Goal: Task Accomplishment & Management: Use online tool/utility

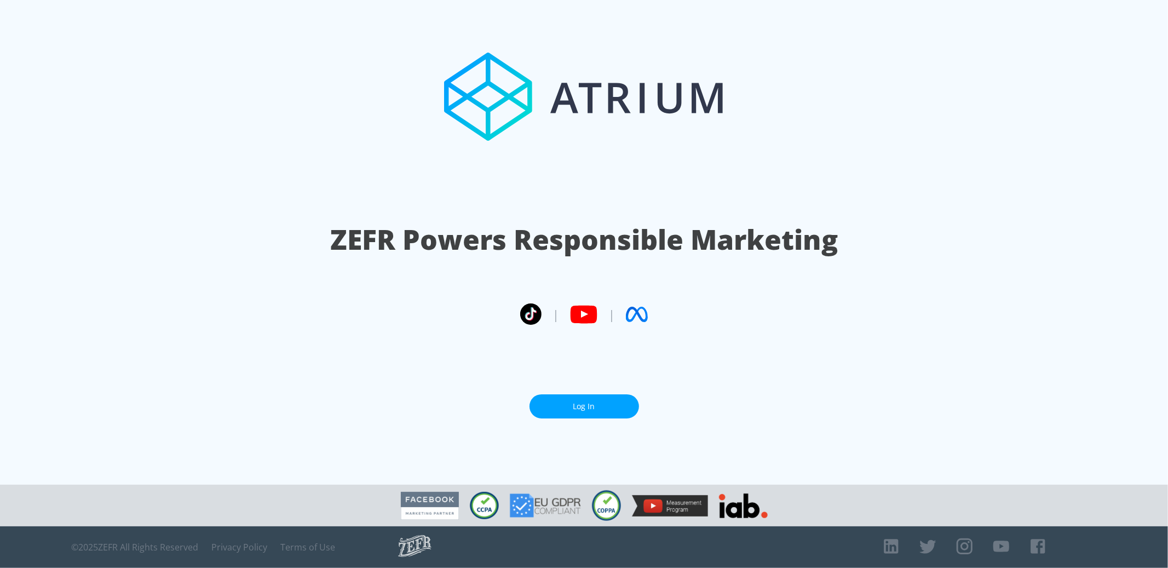
click at [575, 400] on link "Log In" at bounding box center [585, 406] width 110 height 25
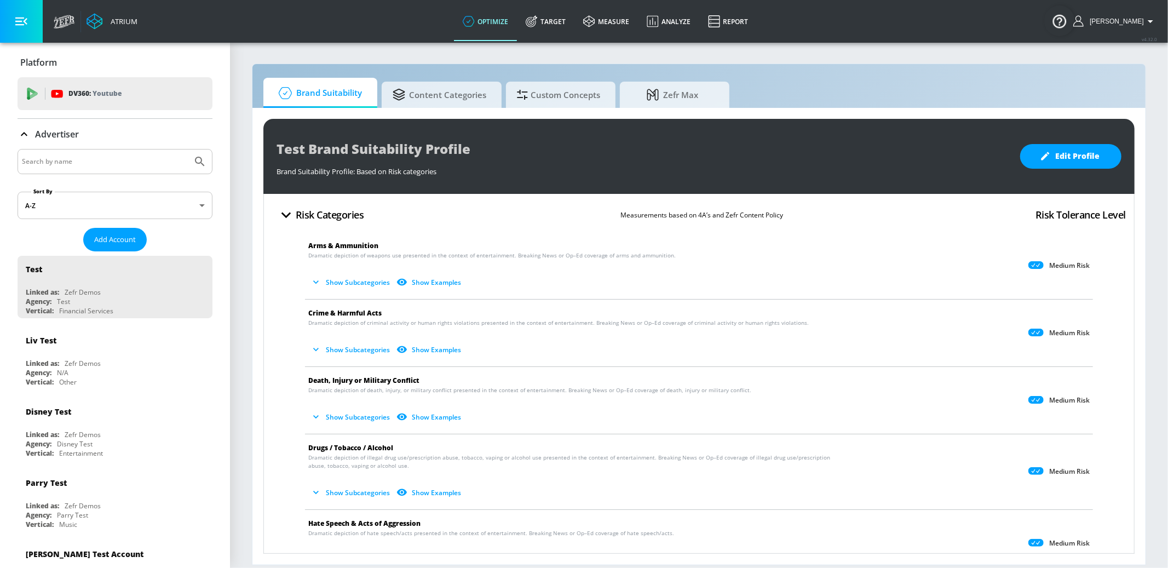
click at [71, 155] on input "Search by name" at bounding box center [105, 161] width 166 height 14
type input "hyundai"
click at [188, 150] on button "Submit Search" at bounding box center [200, 162] width 24 height 24
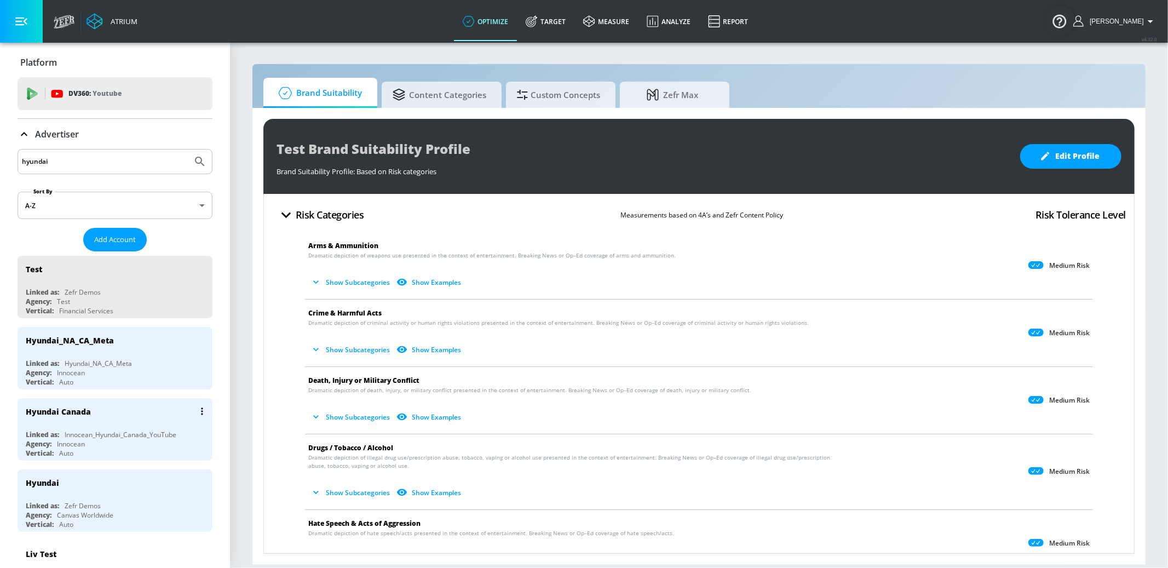
click at [149, 411] on div "Hyundai Canada" at bounding box center [118, 411] width 184 height 26
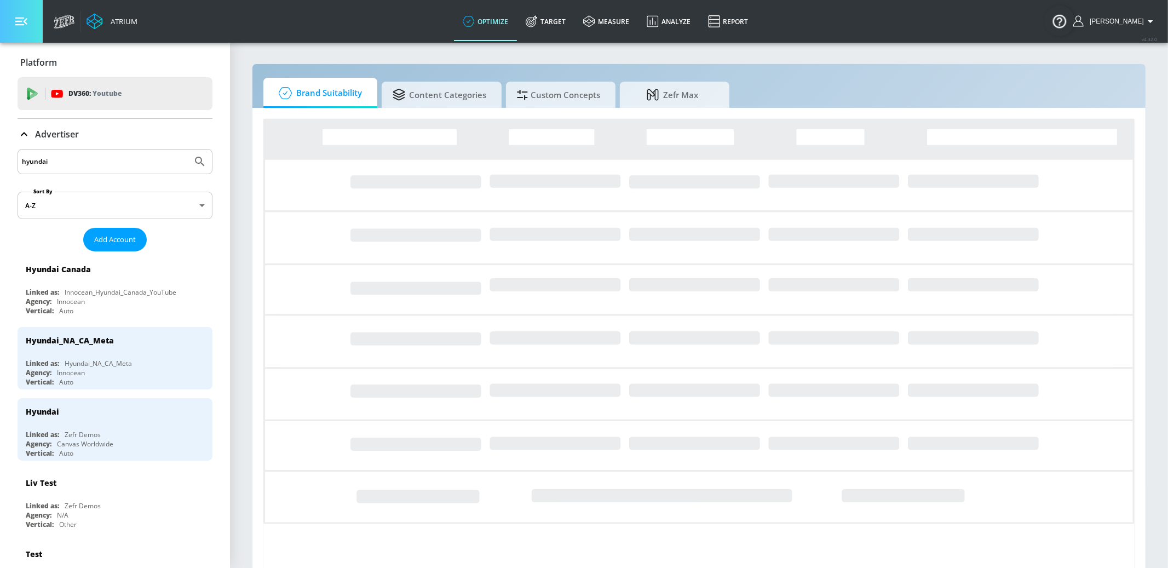
click at [18, 24] on icon "button" at bounding box center [21, 22] width 12 height 8
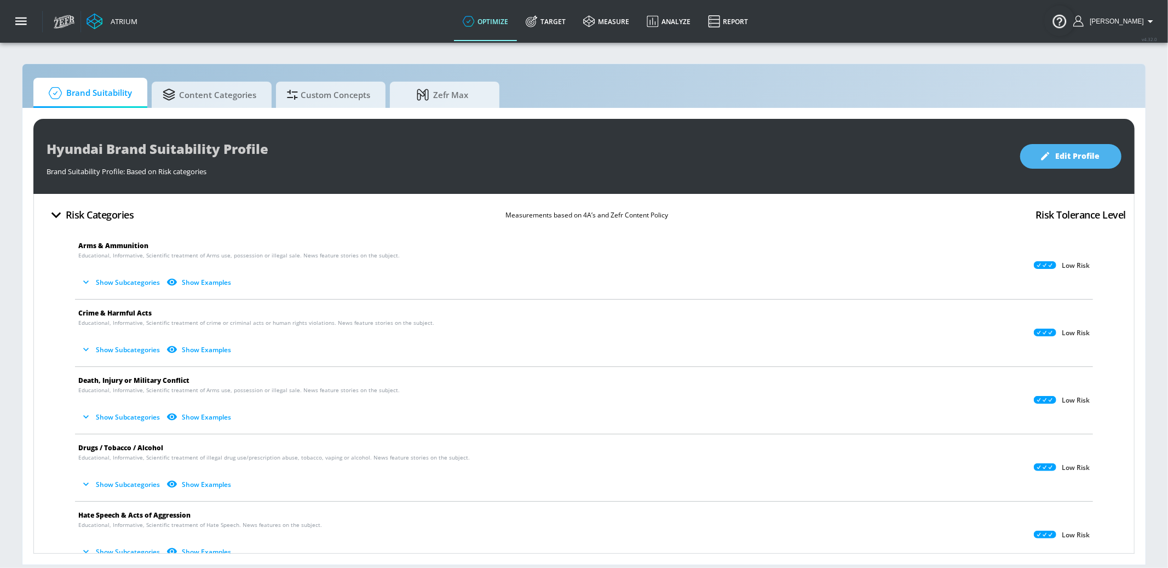
click at [1038, 159] on button "Edit Profile" at bounding box center [1070, 156] width 101 height 25
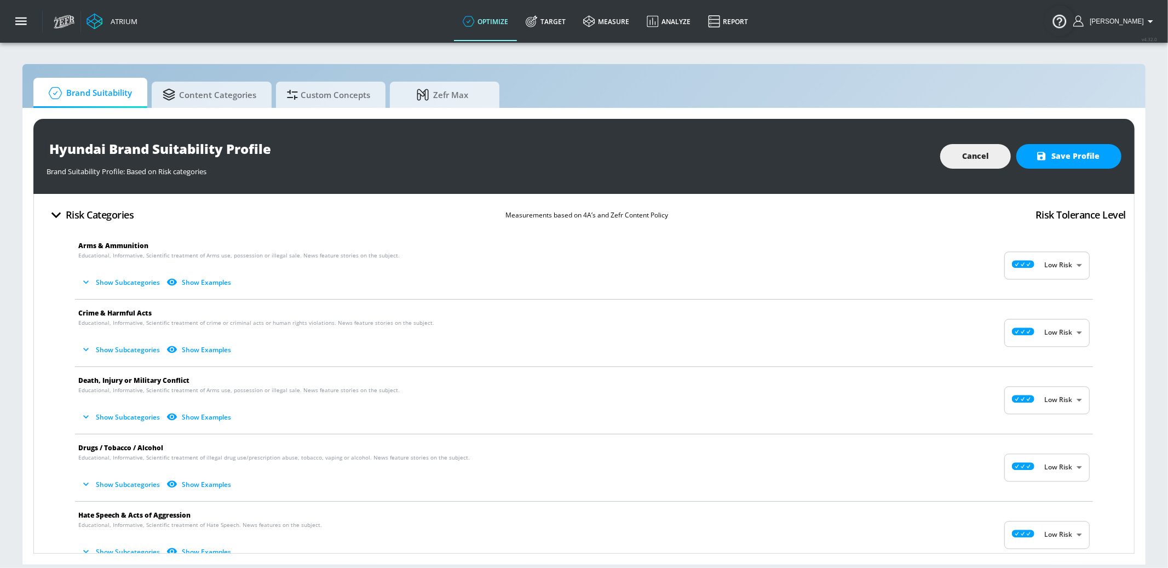
click at [136, 352] on button "Show Subcategories" at bounding box center [121, 350] width 86 height 18
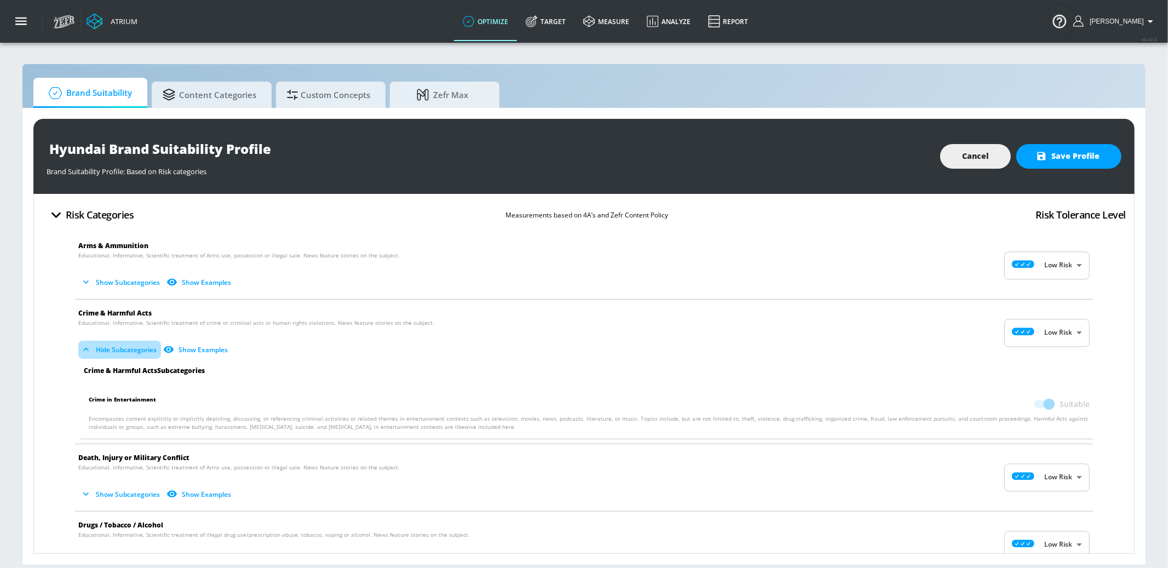
click at [121, 348] on button "Hide Subcategories" at bounding box center [119, 350] width 83 height 18
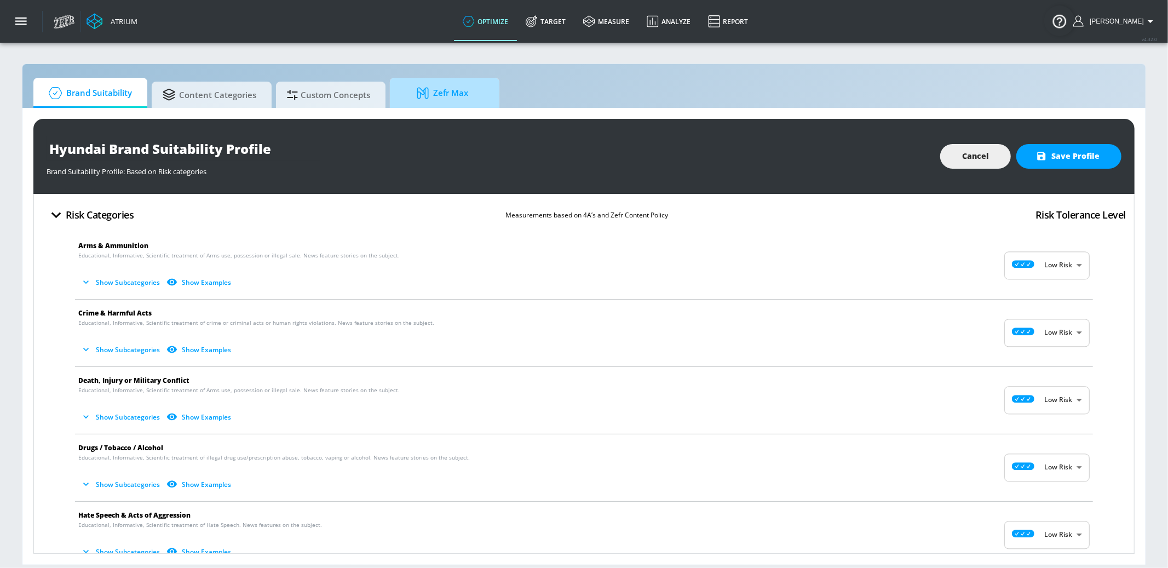
click at [460, 104] on span "Zefr Max" at bounding box center [442, 93] width 83 height 26
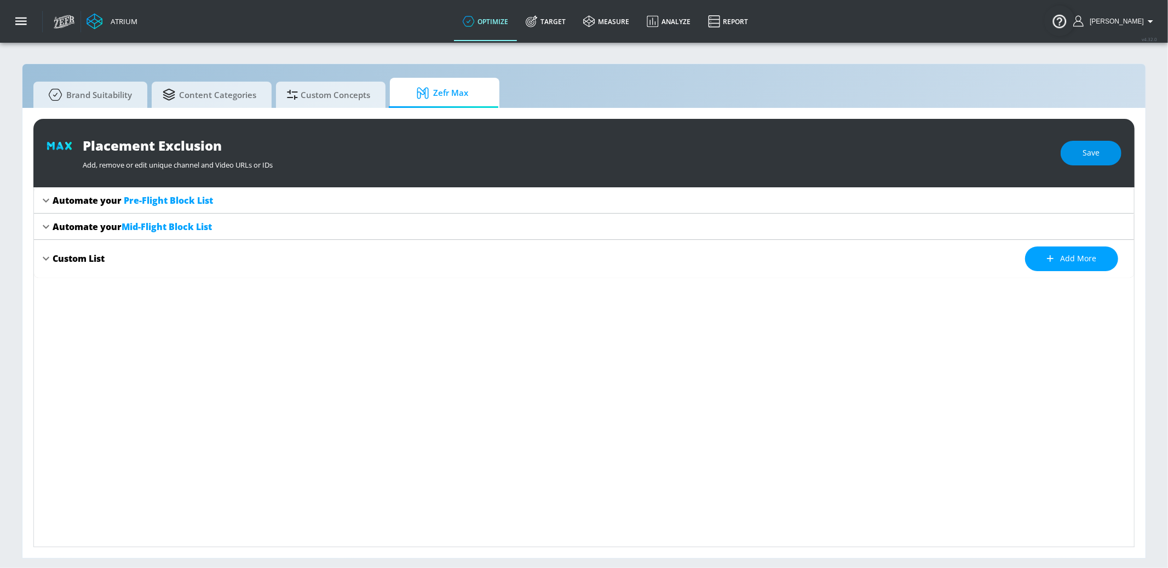
click at [1094, 152] on span "Save" at bounding box center [1091, 153] width 17 height 14
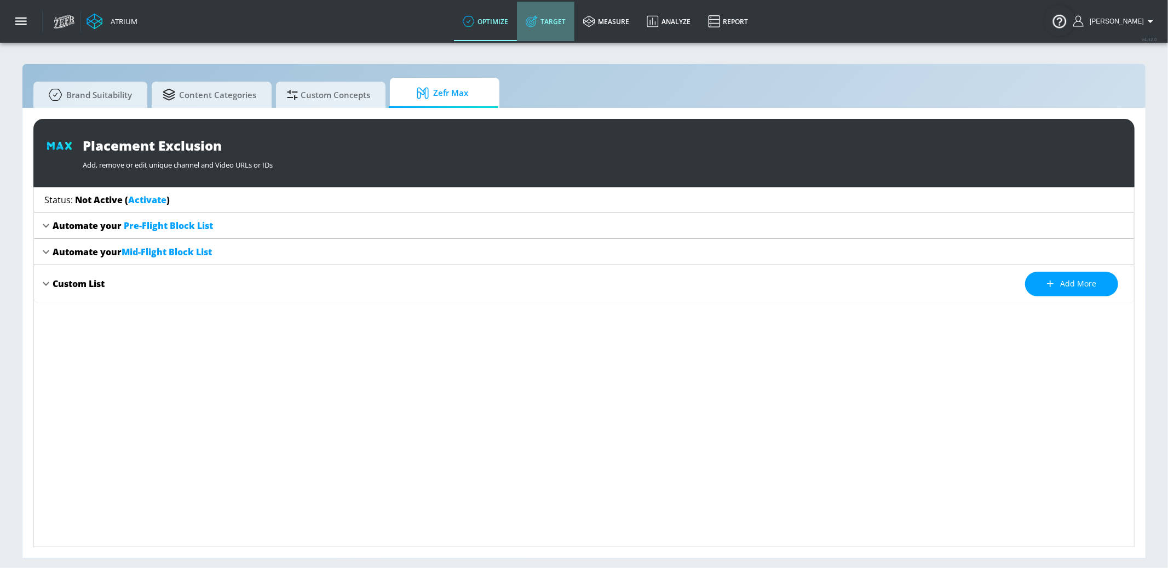
click at [556, 19] on link "Target" at bounding box center [546, 21] width 58 height 39
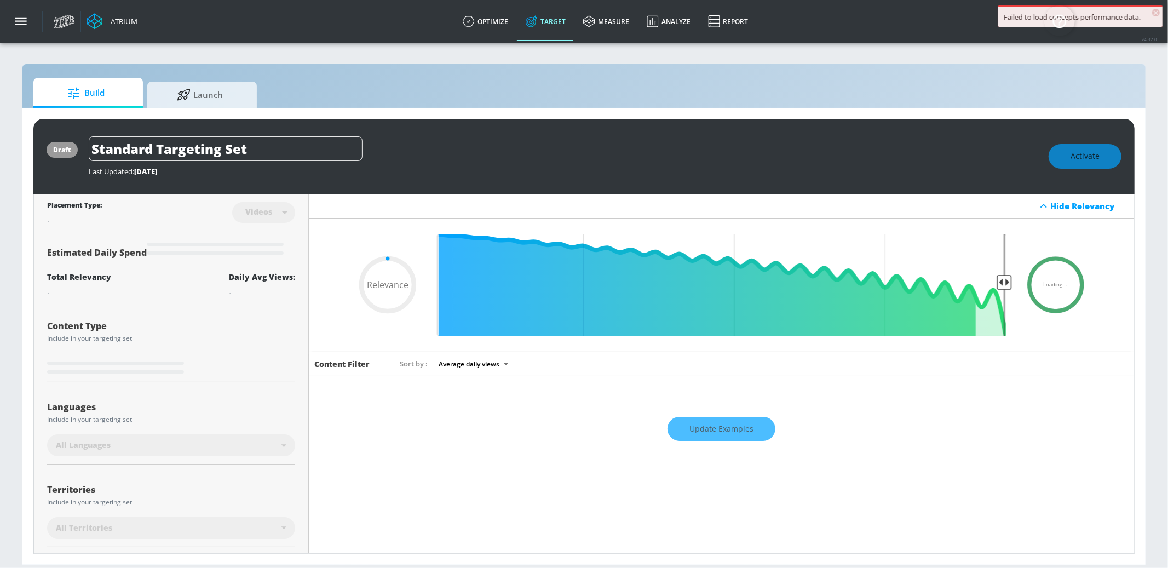
type input "0.05"
click at [219, 82] on span "Launch" at bounding box center [199, 93] width 83 height 26
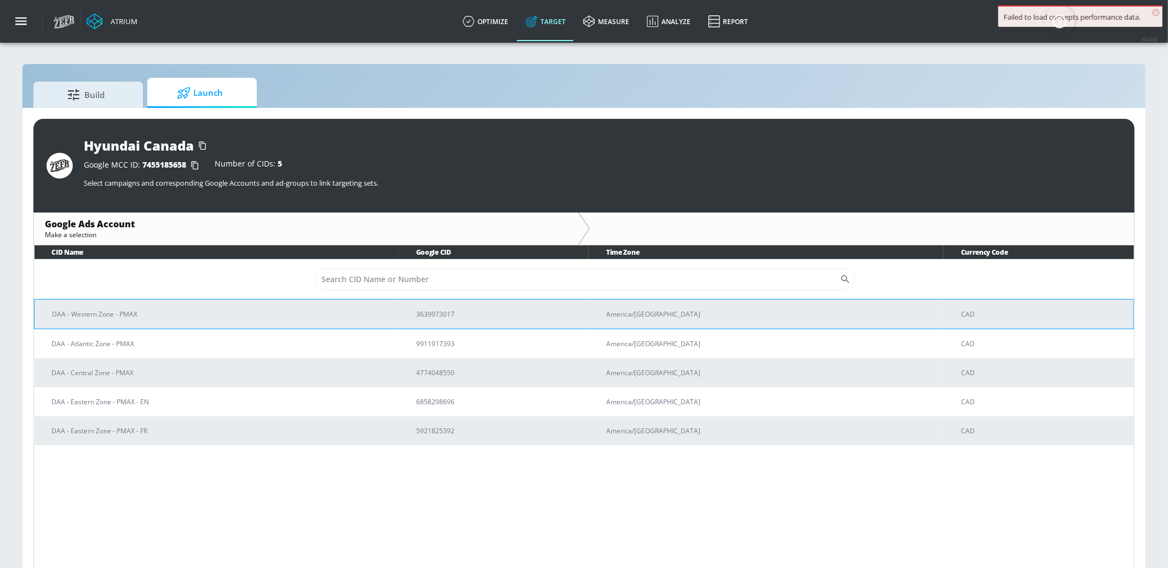
click at [243, 314] on p "DAA - Western Zone - PMAX" at bounding box center [221, 314] width 338 height 12
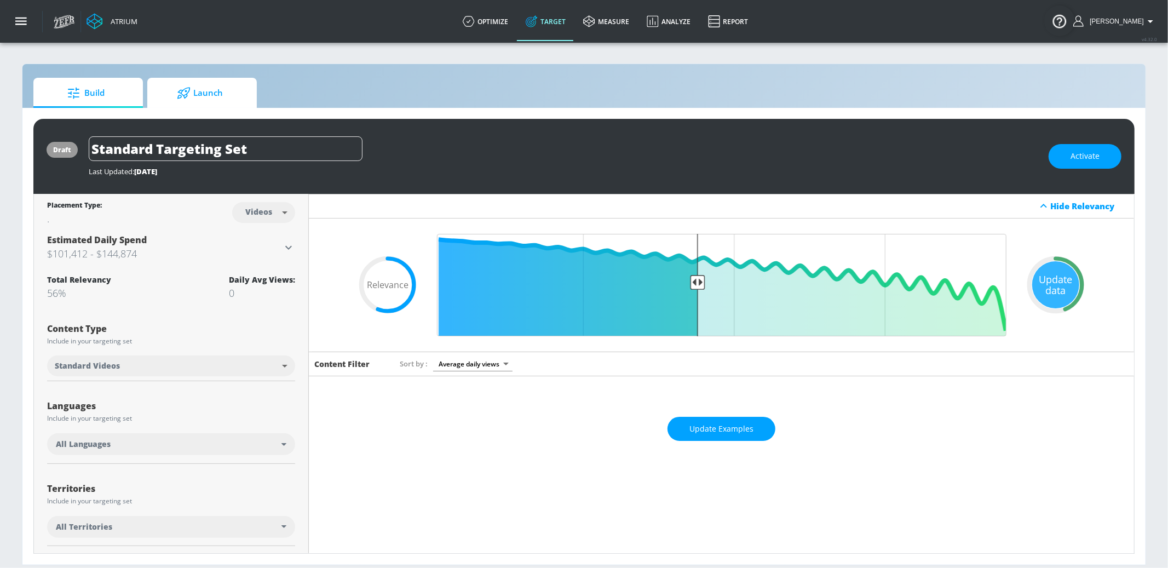
click at [198, 89] on span "Launch" at bounding box center [199, 93] width 83 height 26
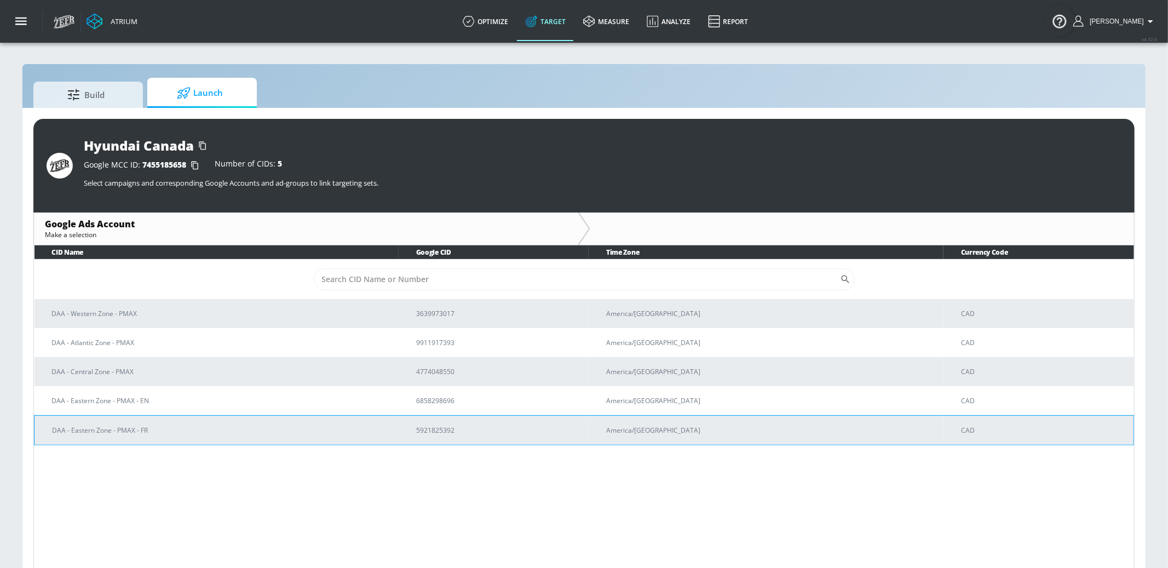
click at [245, 428] on p "DAA - Eastern Zone - PMAX - FR" at bounding box center [221, 430] width 338 height 12
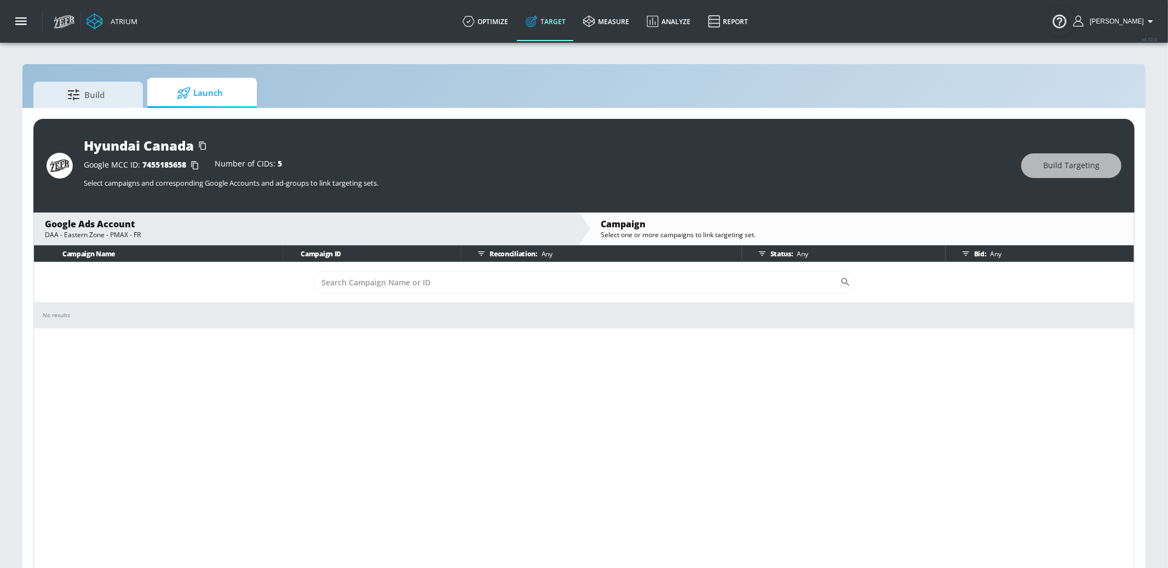
click at [267, 225] on div "Google Ads Account" at bounding box center [306, 224] width 522 height 12
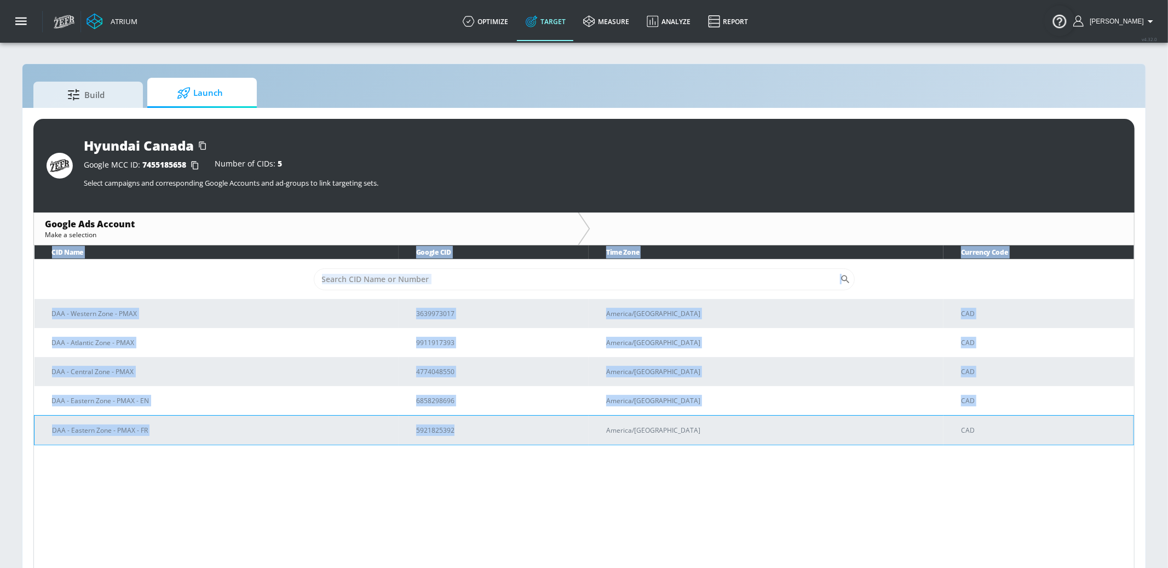
drag, startPoint x: 460, startPoint y: 491, endPoint x: 482, endPoint y: 436, distance: 59.5
click at [482, 436] on div "CID Name Google CID Time Zone Currency Code ​ DAA - Western Zone - PMAX 3639973…" at bounding box center [584, 408] width 1102 height 327
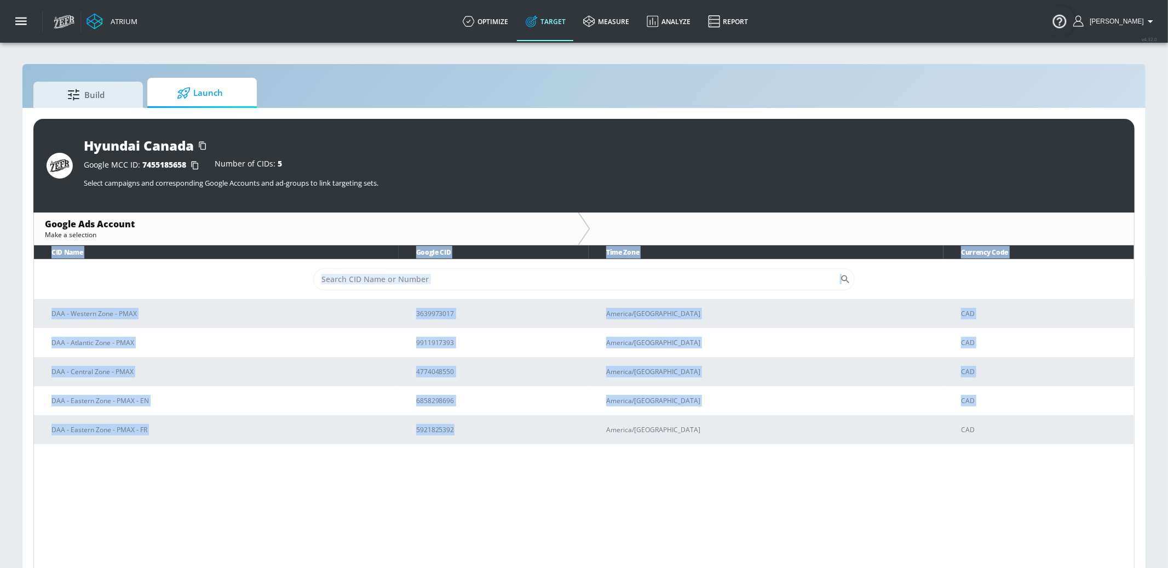
copy table "CID Name Google CID Time Zone Currency Code ​ DAA - Western Zone - PMAX 3639973…"
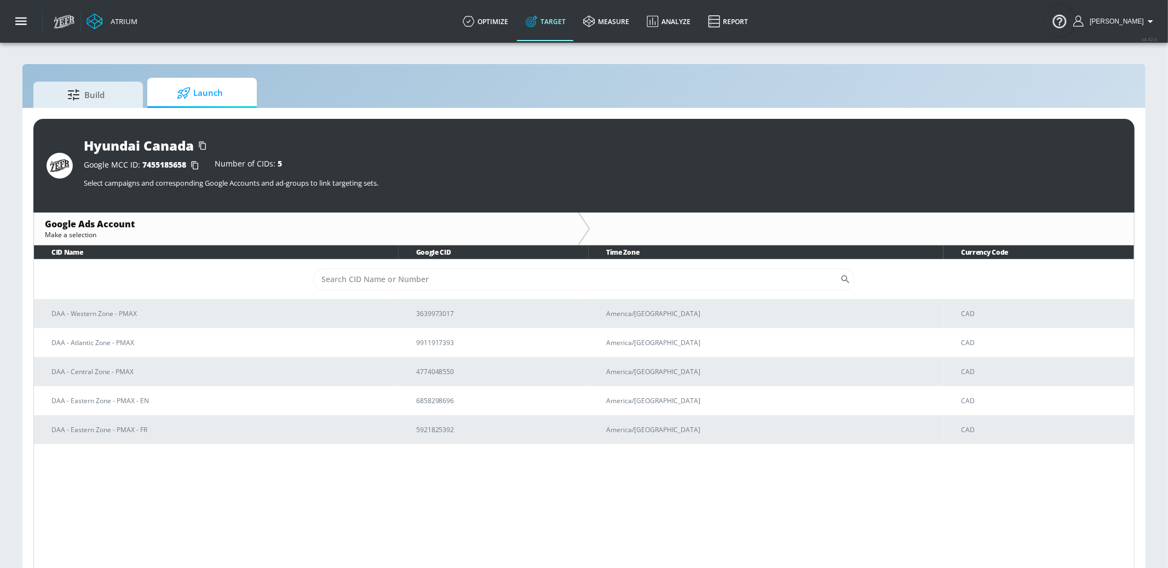
drag, startPoint x: 566, startPoint y: 465, endPoint x: 558, endPoint y: 463, distance: 8.5
click at [566, 465] on div "CID Name Google CID Time Zone Currency Code ​ DAA - Western Zone - PMAX 3639973…" at bounding box center [584, 408] width 1102 height 327
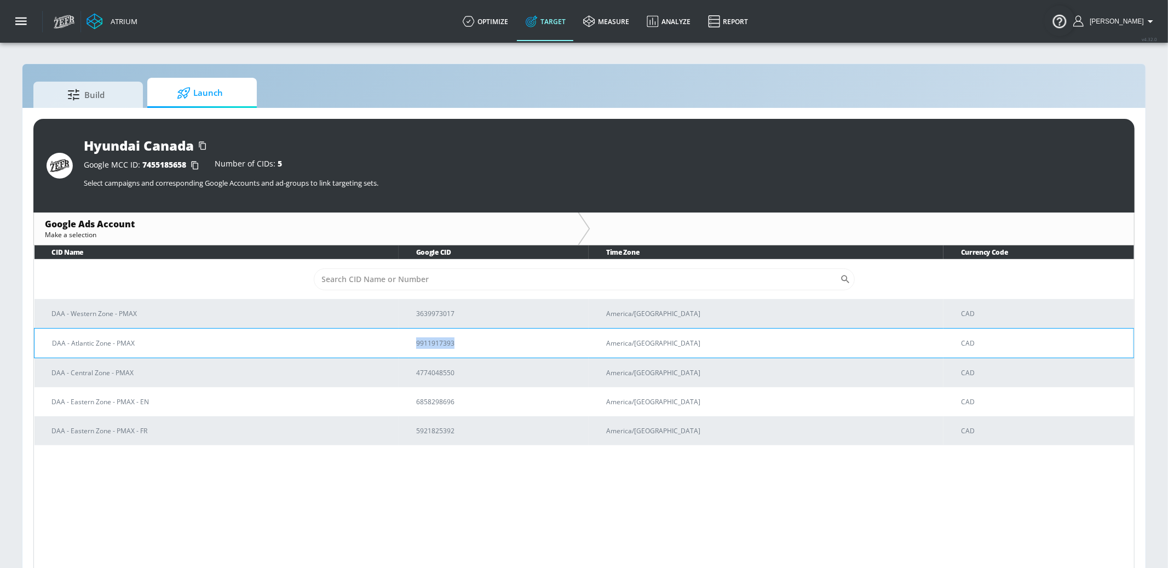
drag, startPoint x: 513, startPoint y: 342, endPoint x: 445, endPoint y: 347, distance: 68.1
click at [445, 347] on td "9911917393" at bounding box center [494, 343] width 190 height 30
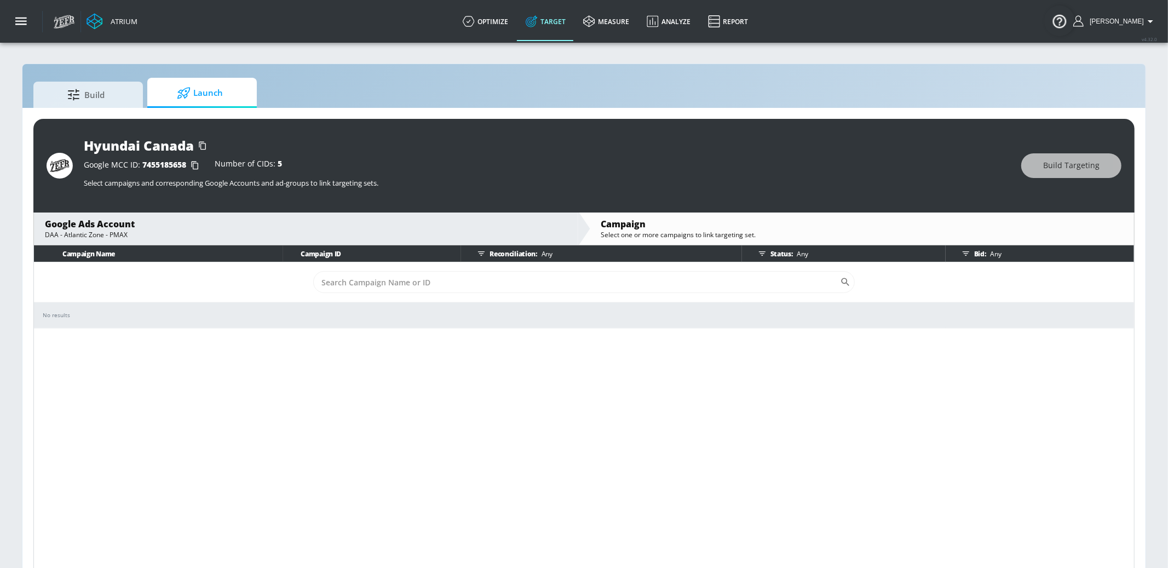
click at [279, 227] on div "Google Ads Account" at bounding box center [306, 224] width 522 height 12
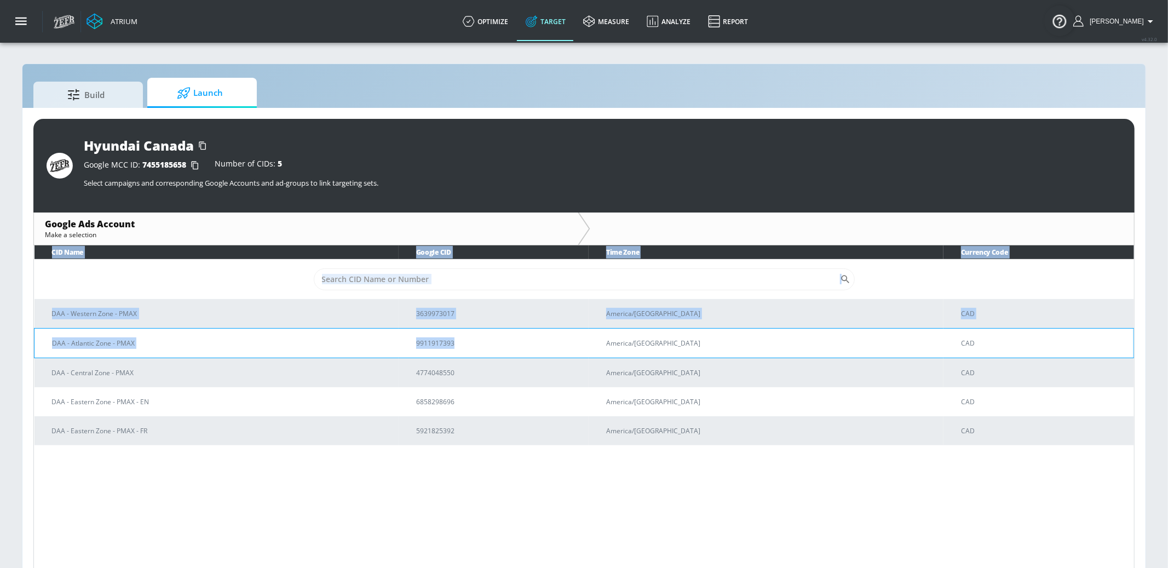
drag, startPoint x: 26, startPoint y: 339, endPoint x: 507, endPoint y: 348, distance: 481.0
click at [507, 348] on div "Hyundai Canada Google MCC ID: 7455185658 Number of CIDs: 5 Select campaigns and…" at bounding box center [583, 345] width 1123 height 475
copy table "CID Name Google CID Time Zone Currency Code ​ DAA - Western Zone - PMAX 3639973…"
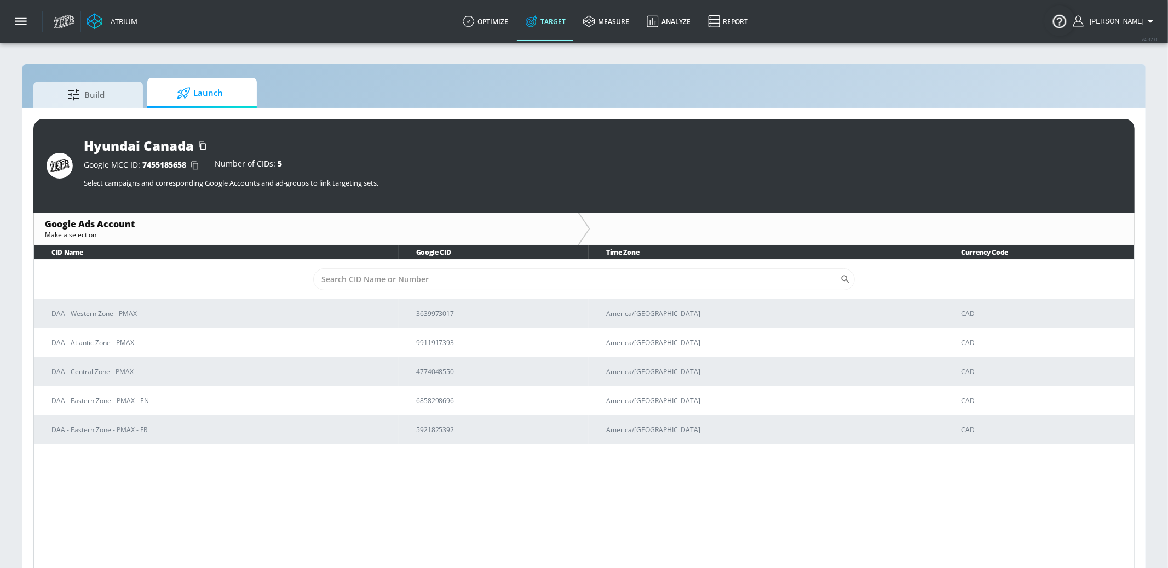
click at [467, 15] on div "Atrium optimize Target measure Analyze Report optimize Target measure Analyze R…" at bounding box center [608, 21] width 1120 height 43
click at [503, 22] on link "optimize" at bounding box center [485, 21] width 63 height 39
